Goal: Register for event/course

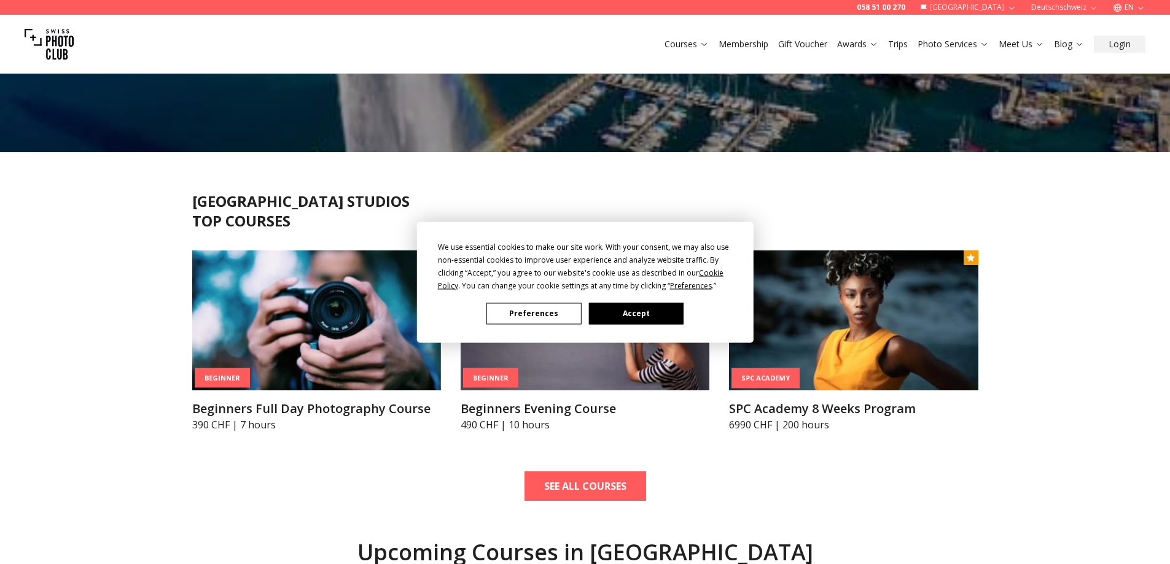
click at [625, 314] on button "Accept" at bounding box center [635, 313] width 95 height 21
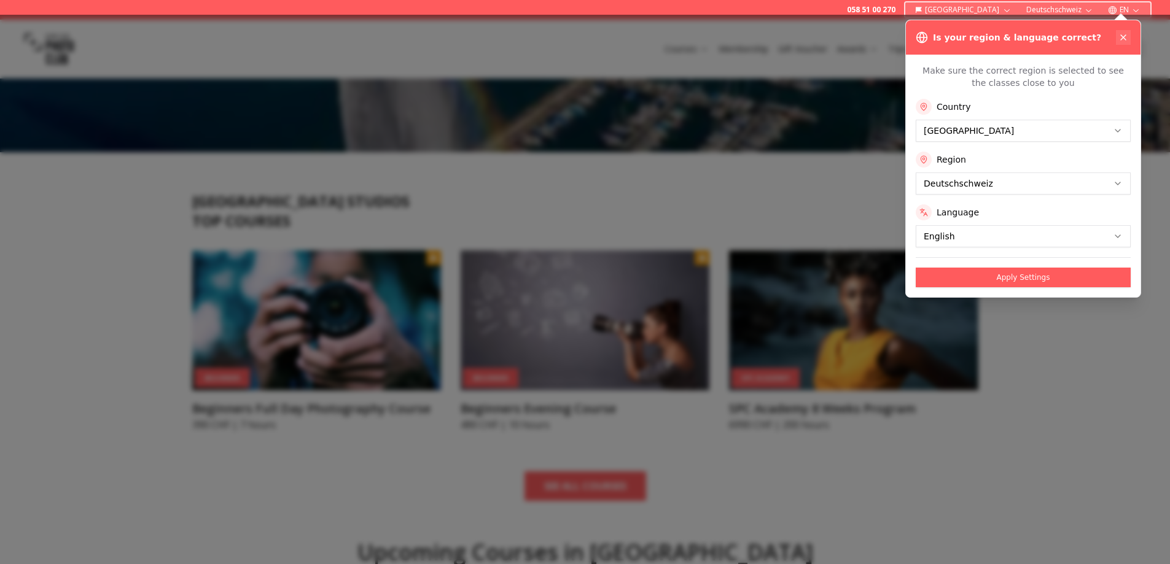
click at [1121, 35] on icon at bounding box center [1123, 37] width 5 height 5
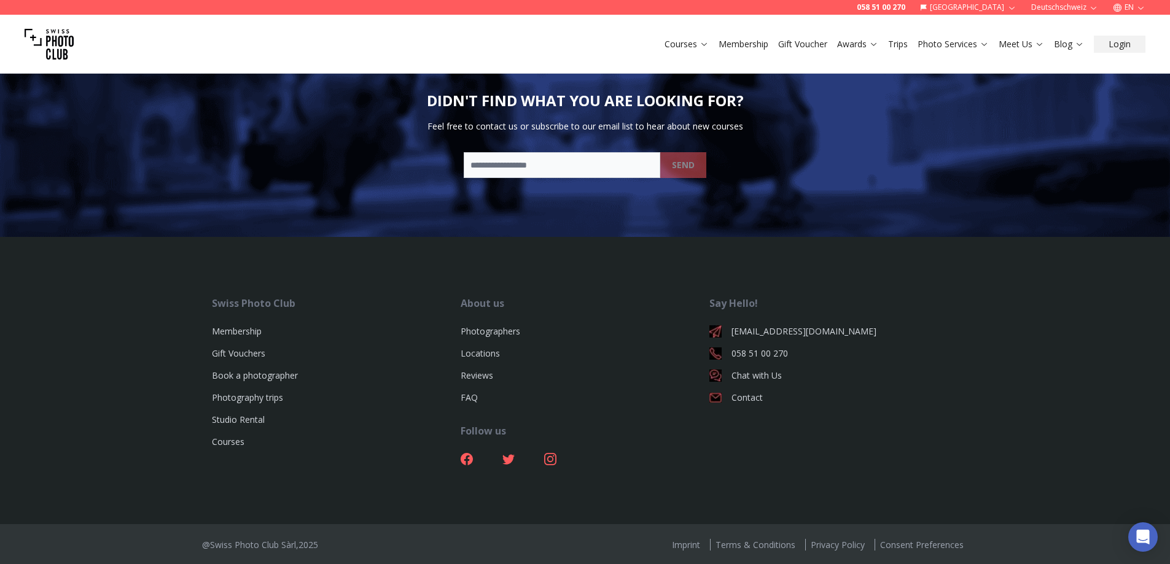
scroll to position [3270, 0]
click at [545, 459] on icon at bounding box center [550, 457] width 12 height 12
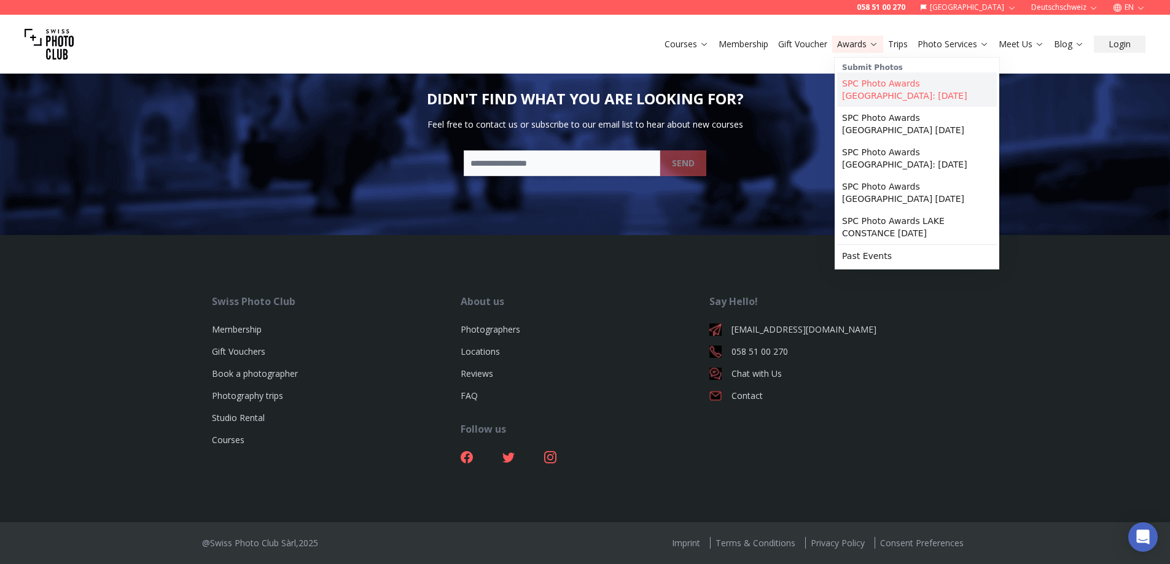
click at [877, 83] on link "SPC Photo Awards [GEOGRAPHIC_DATA]: [DATE]" at bounding box center [917, 89] width 160 height 34
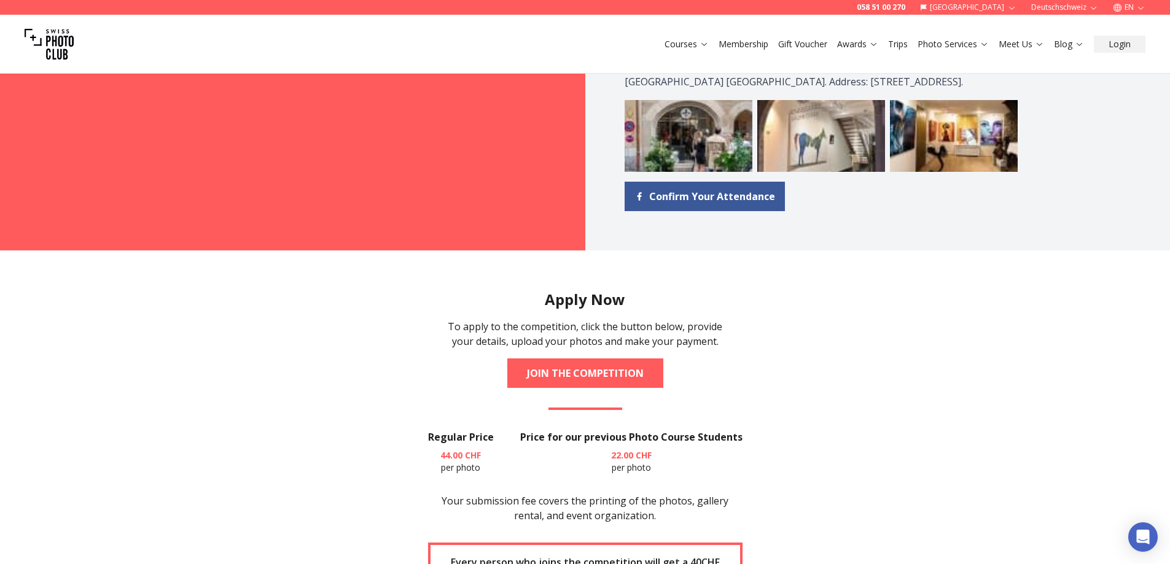
scroll to position [1394, 0]
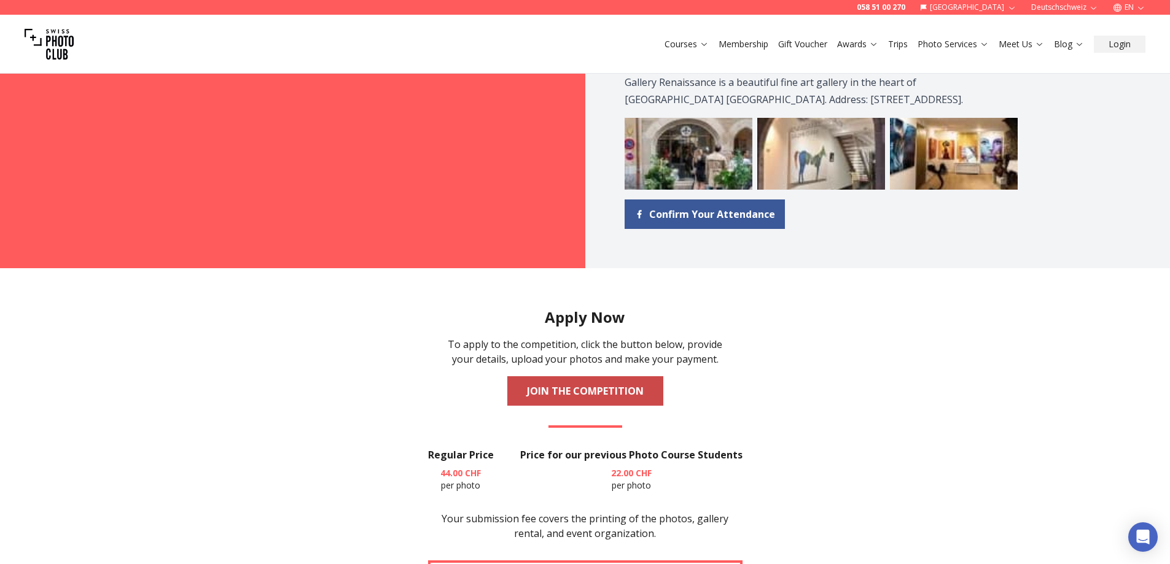
click at [586, 376] on link "JOIN THE COMPETITION" at bounding box center [585, 390] width 156 height 29
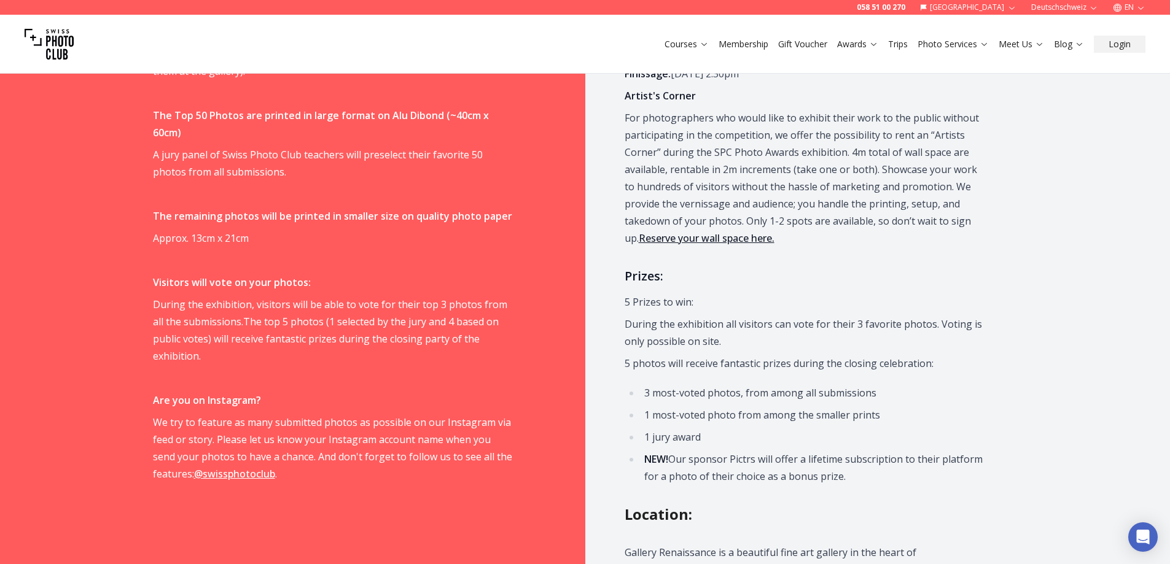
scroll to position [921, 0]
